Goal: Task Accomplishment & Management: Manage account settings

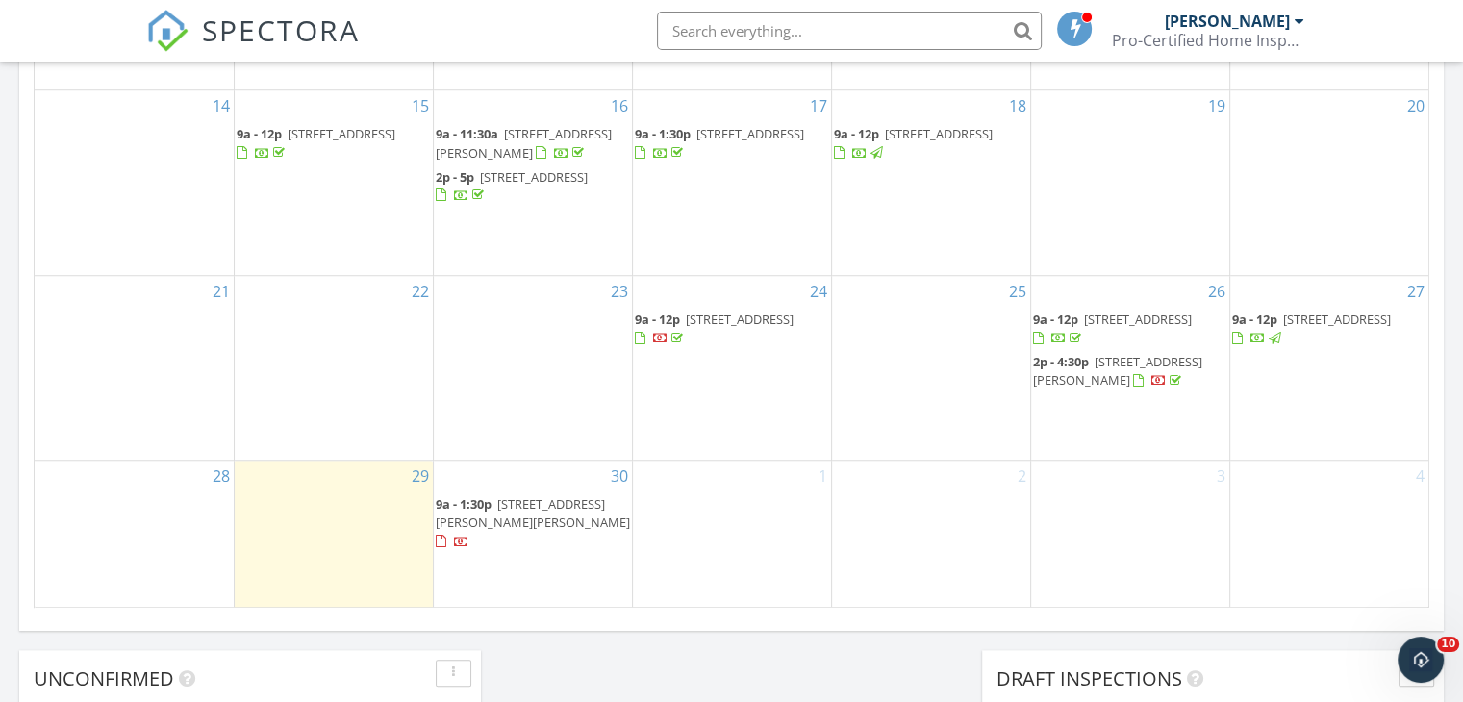
scroll to position [1443, 0]
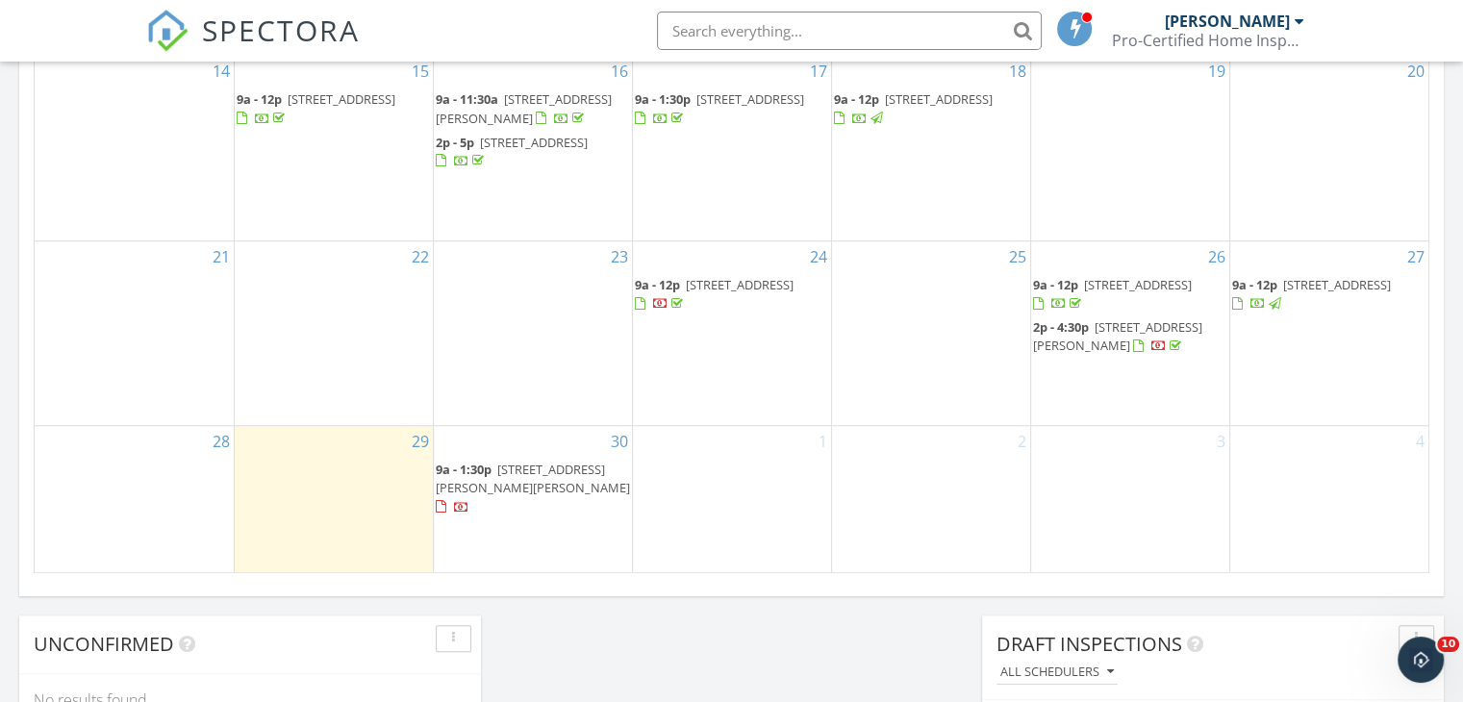
click at [566, 490] on span "3300 Norwood Hill Rd, Austin 78723" at bounding box center [533, 479] width 194 height 36
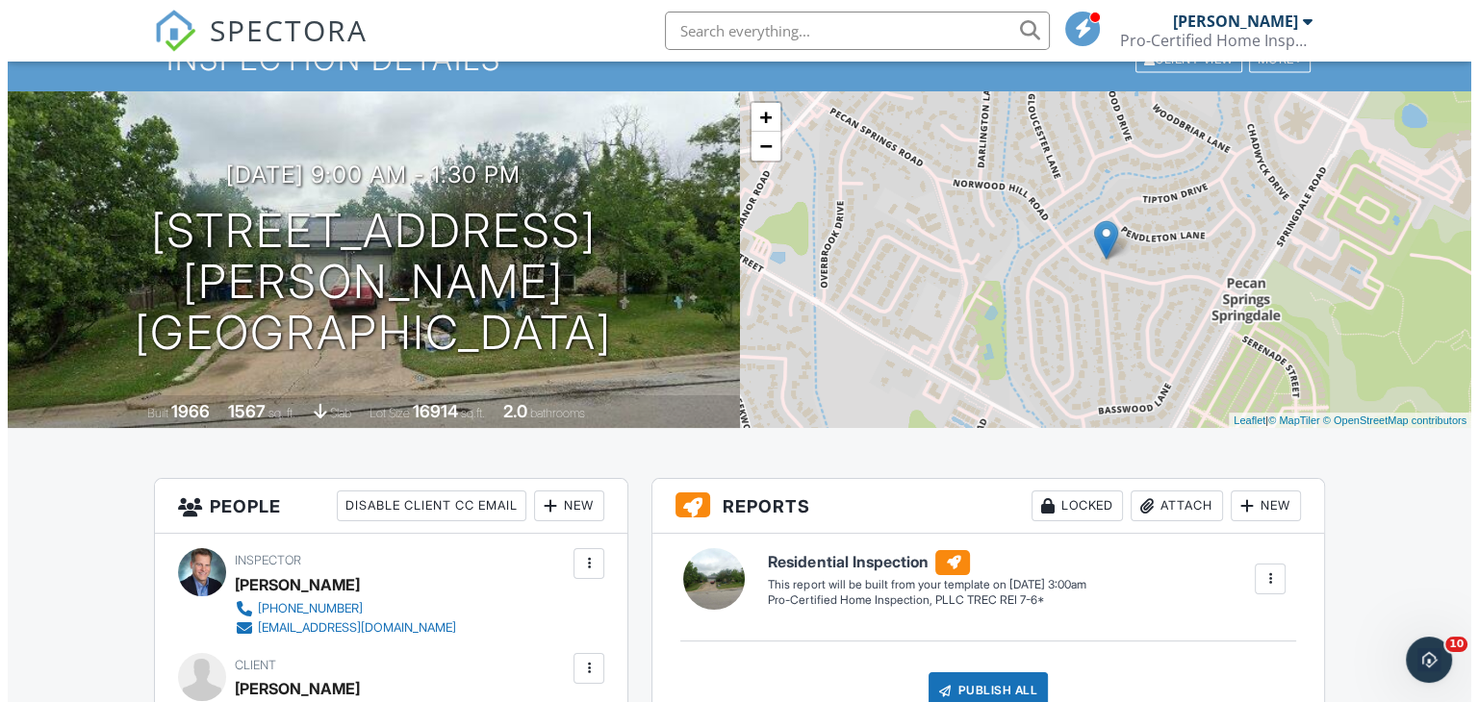
scroll to position [192, 0]
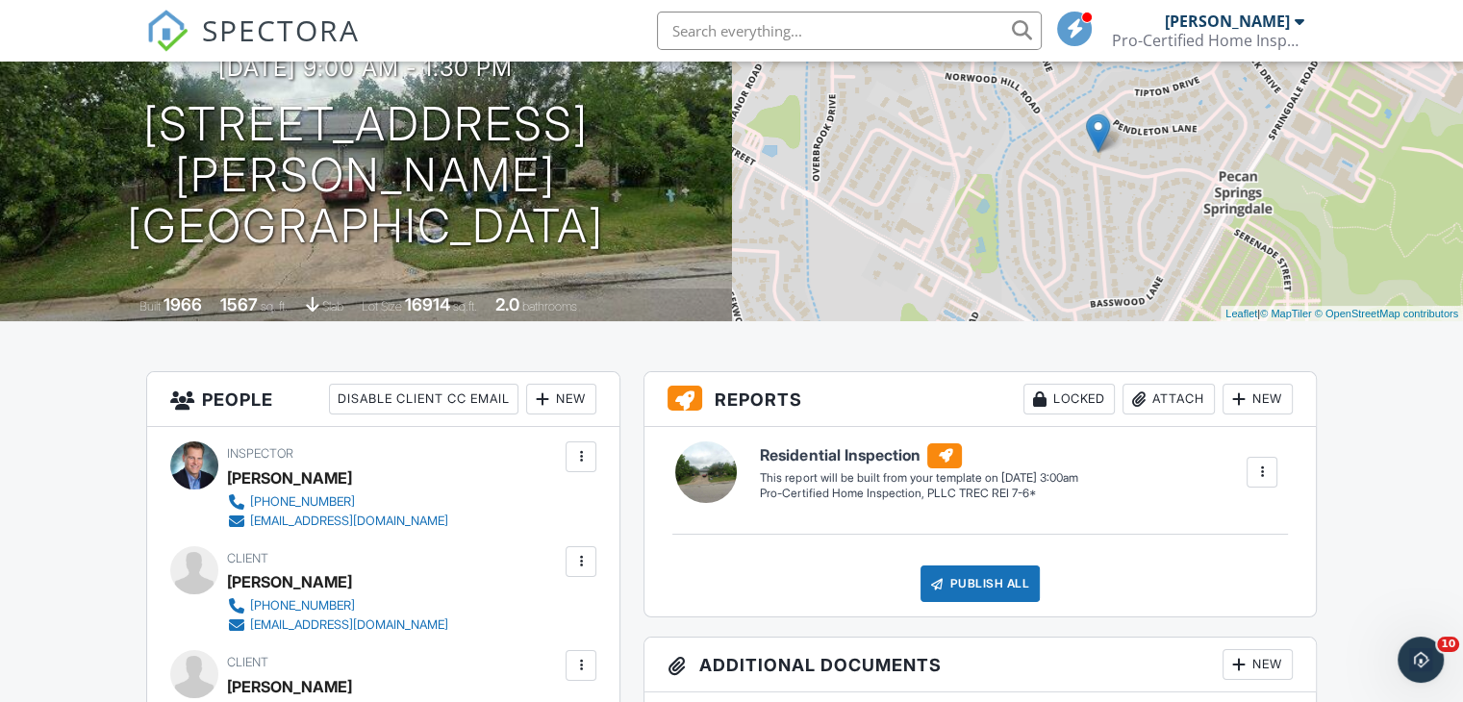
click at [1257, 466] on div at bounding box center [1262, 472] width 19 height 19
click at [1234, 577] on div "Delete" at bounding box center [1227, 575] width 40 height 21
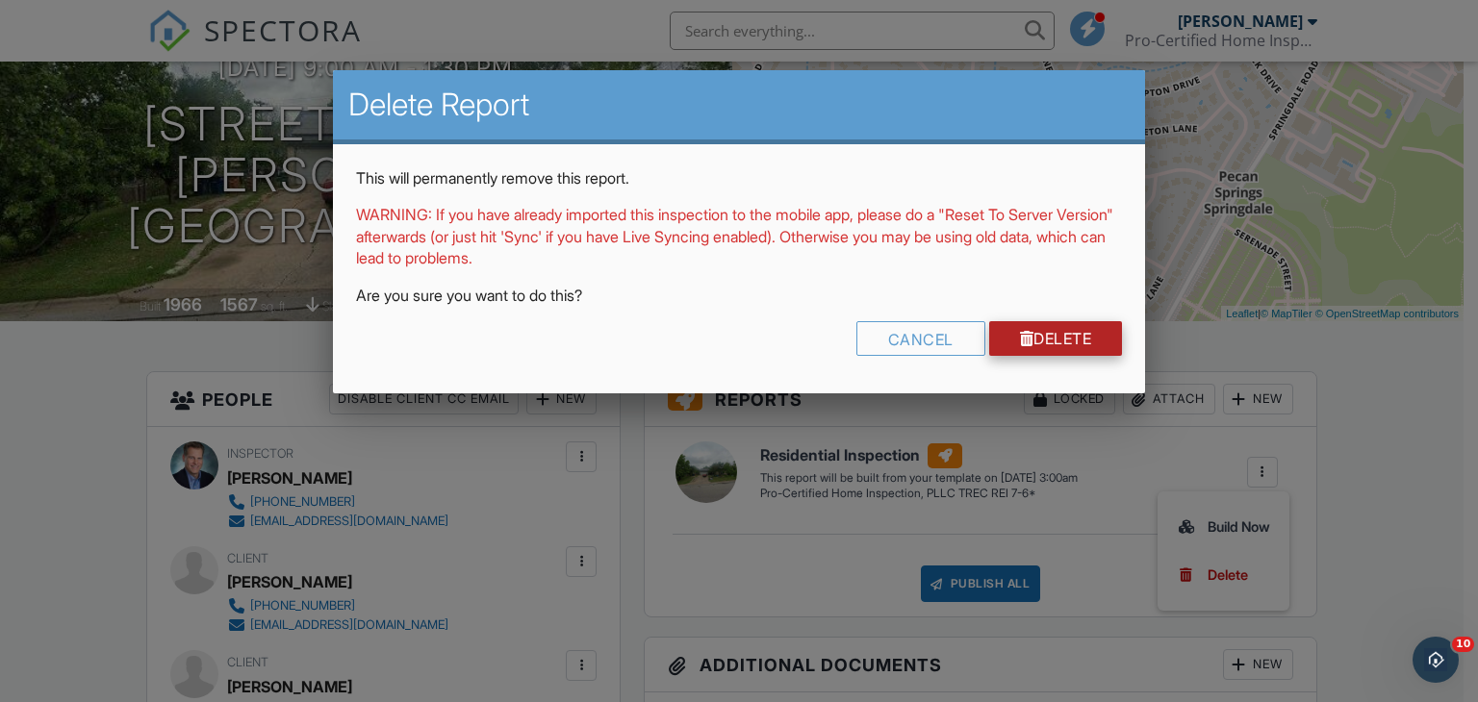
click at [1040, 346] on link "Delete" at bounding box center [1056, 338] width 134 height 35
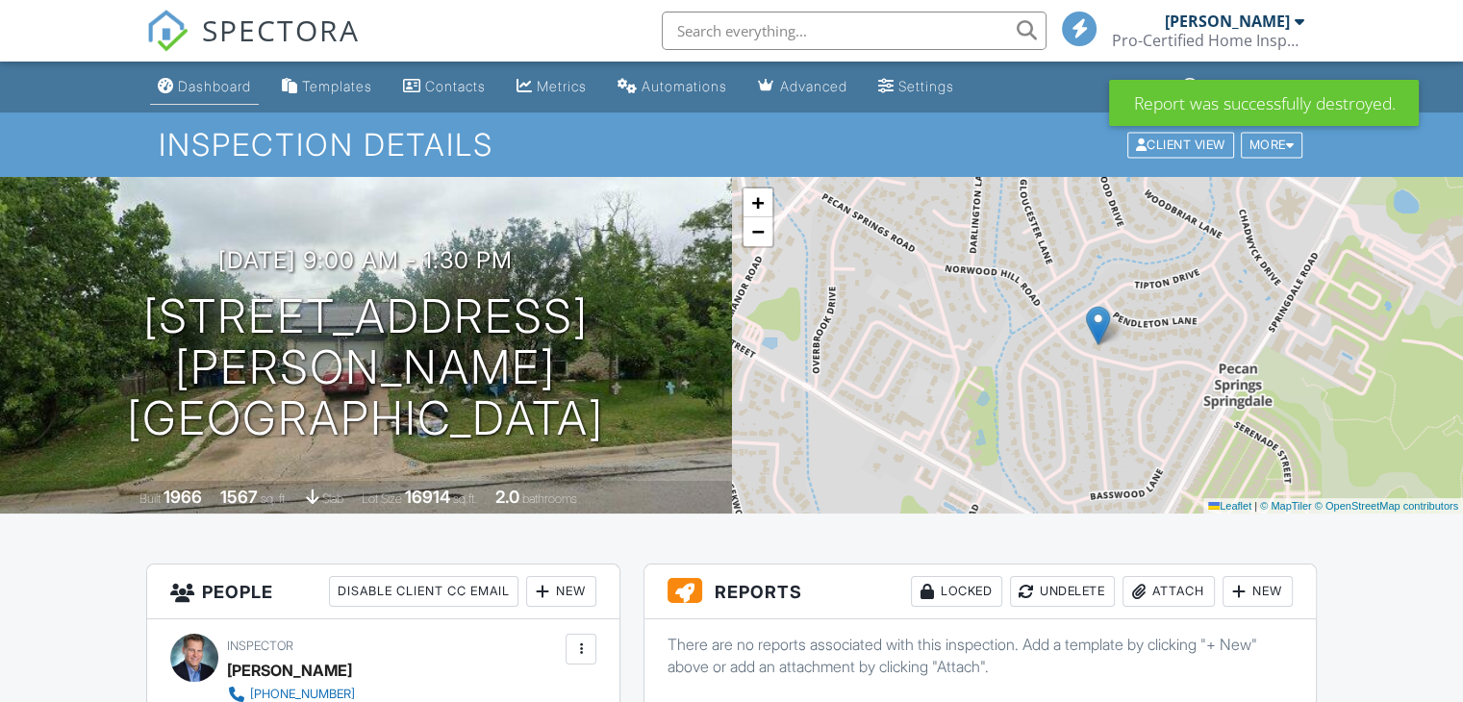
click at [219, 85] on div "Dashboard" at bounding box center [214, 86] width 73 height 16
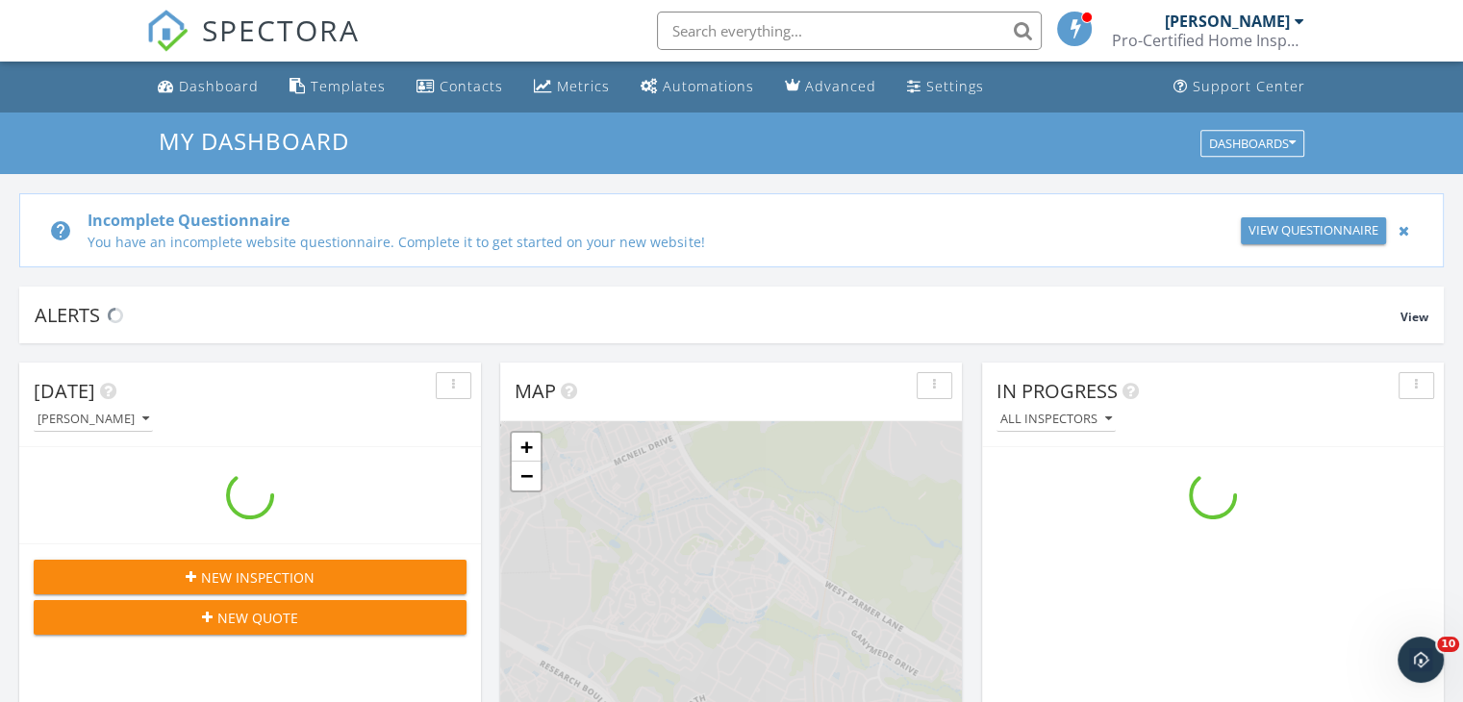
scroll to position [1781, 1493]
